Goal: Task Accomplishment & Management: Manage account settings

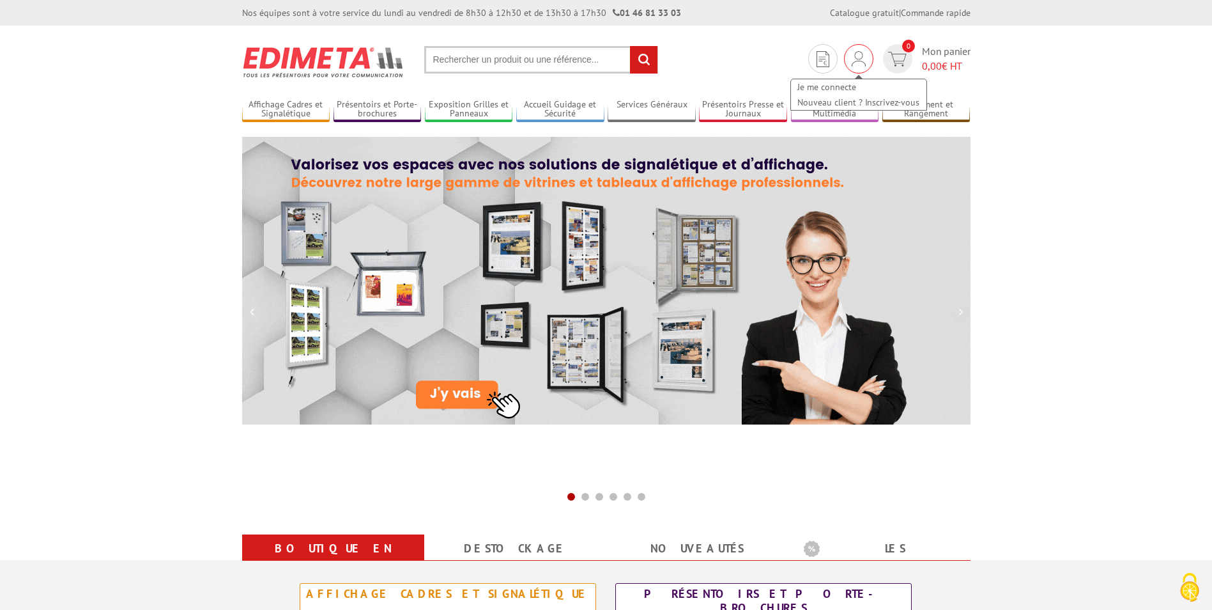
click at [863, 58] on img at bounding box center [859, 58] width 14 height 15
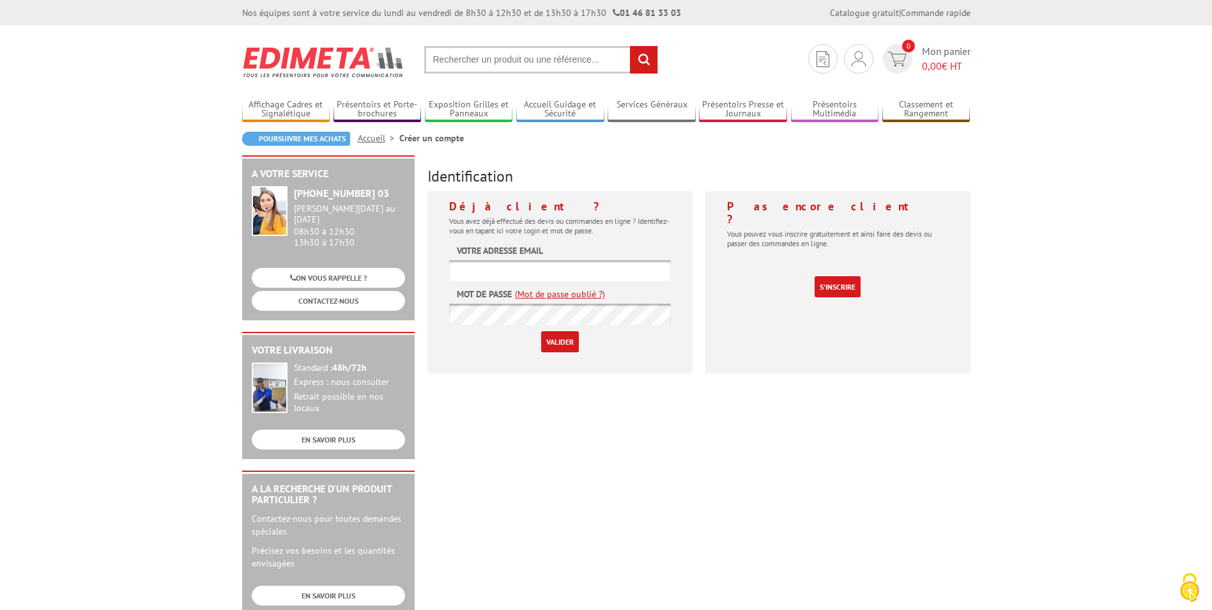
type input "[PERSON_NAME][EMAIL_ADDRESS][DOMAIN_NAME]"
click at [561, 342] on input "Valider" at bounding box center [560, 341] width 38 height 21
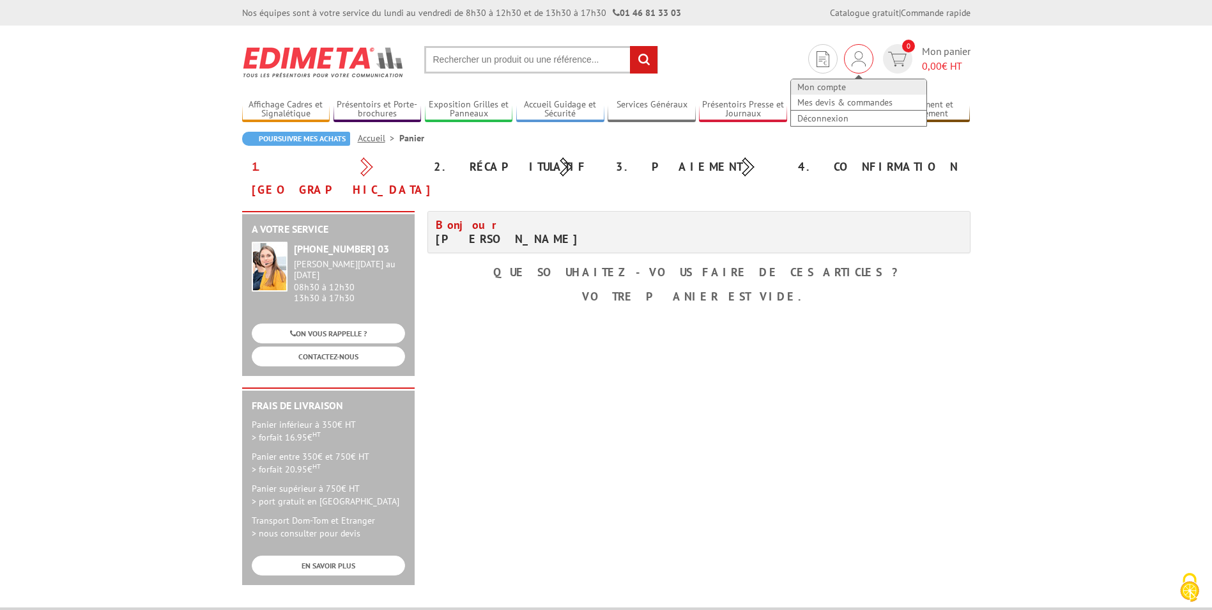
click at [824, 88] on link "Mon compte" at bounding box center [858, 86] width 135 height 15
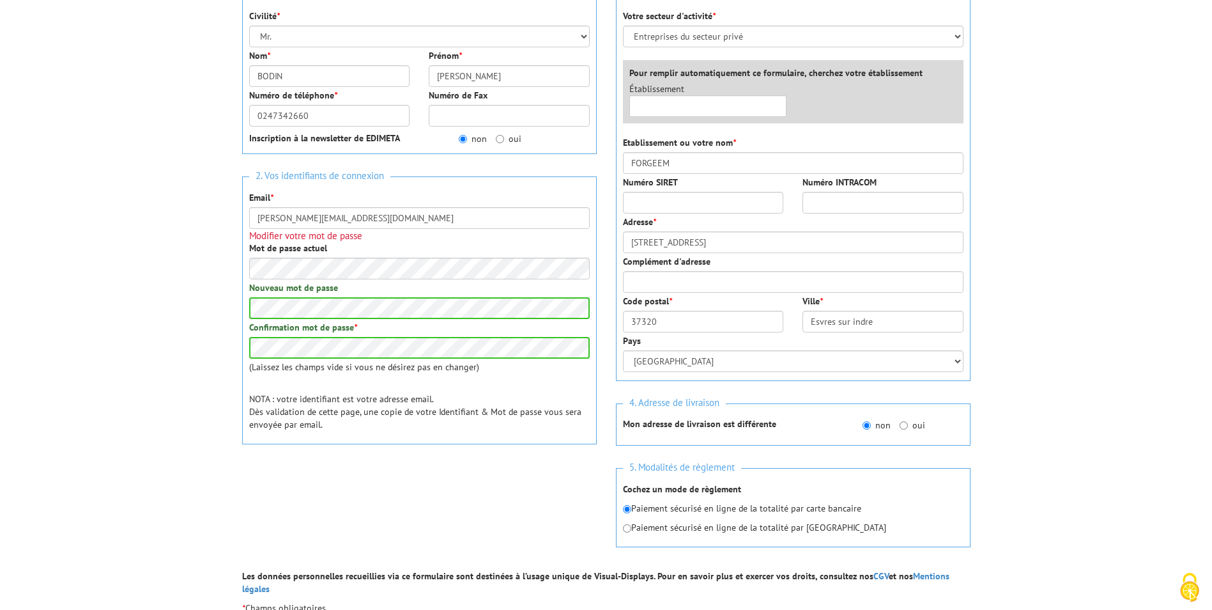
scroll to position [319, 0]
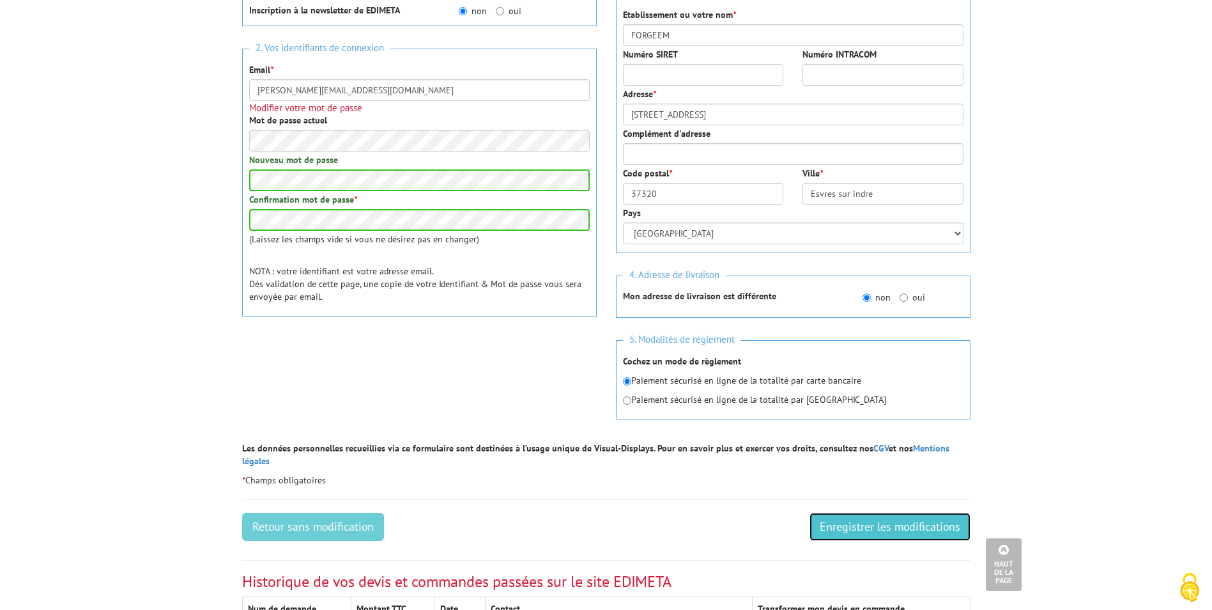
click at [878, 521] on input "Enregistrer les modifications" at bounding box center [890, 526] width 161 height 28
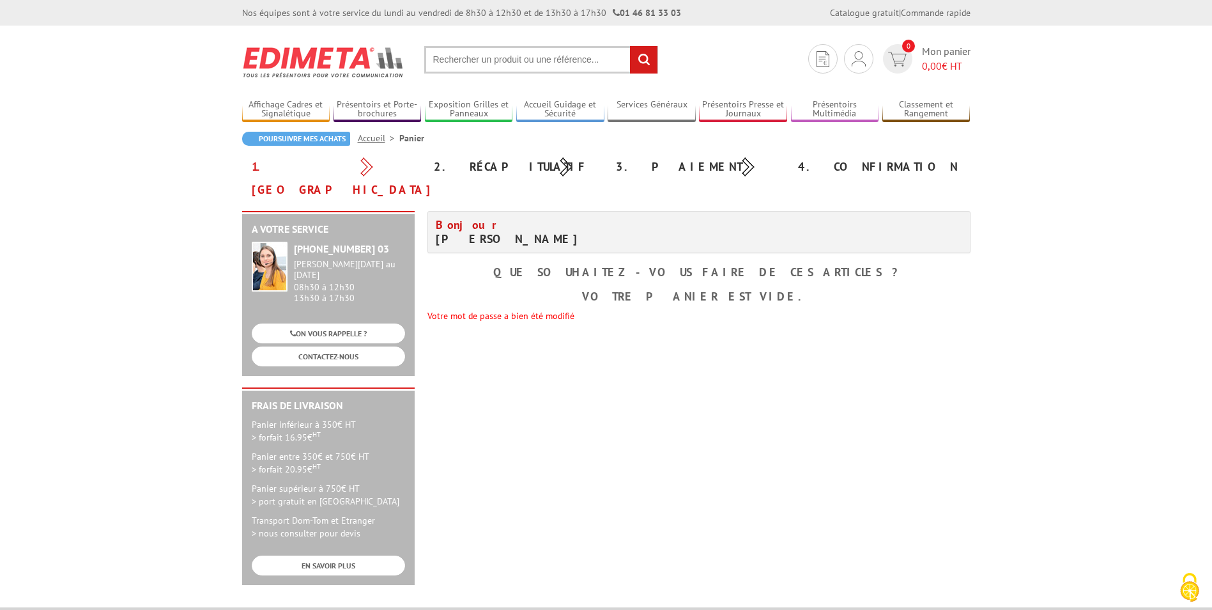
click at [971, 386] on div "A votre service +33 (0)1 46 81 33 03 Du Lundi au Vendredi 08h30 à 12h30 13h30 à…" at bounding box center [606, 404] width 741 height 387
